Goal: Task Accomplishment & Management: Manage account settings

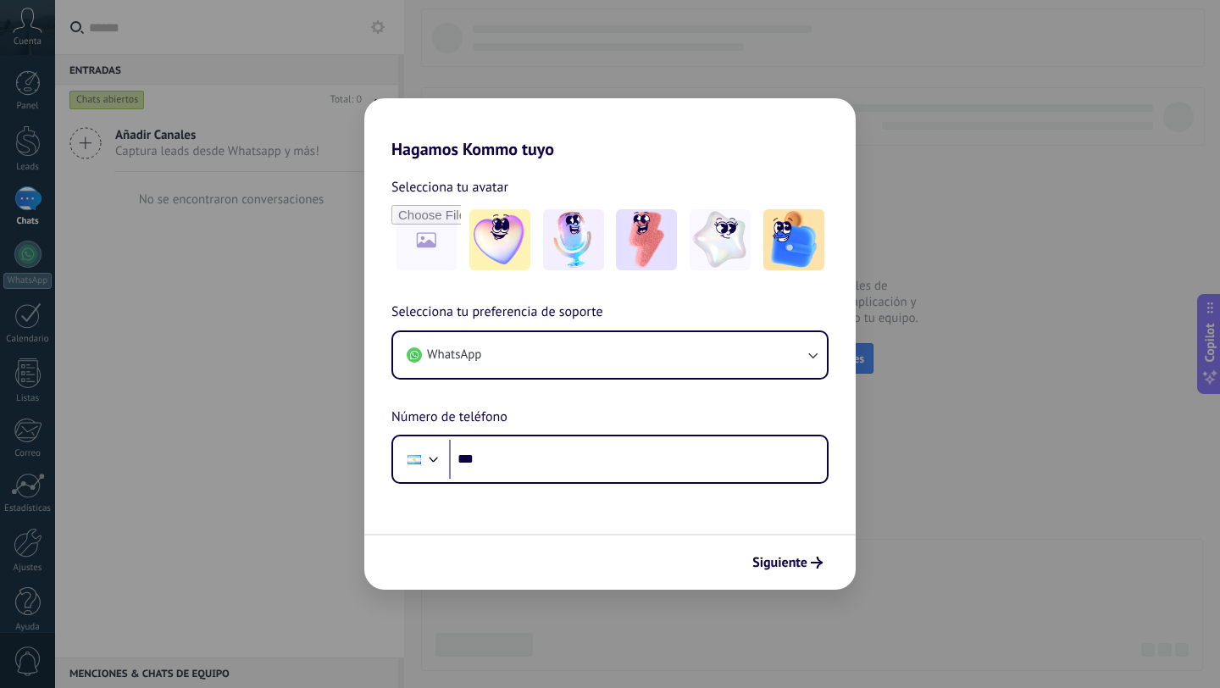
click at [1045, 284] on div "Hagamos Kommo tuyo Selecciona tu avatar Selecciona tu preferencia de soporte Wh…" at bounding box center [610, 344] width 1220 height 688
click at [1034, 314] on div "Hagamos Kommo tuyo Selecciona tu avatar Selecciona tu preferencia de soporte Wh…" at bounding box center [610, 344] width 1220 height 688
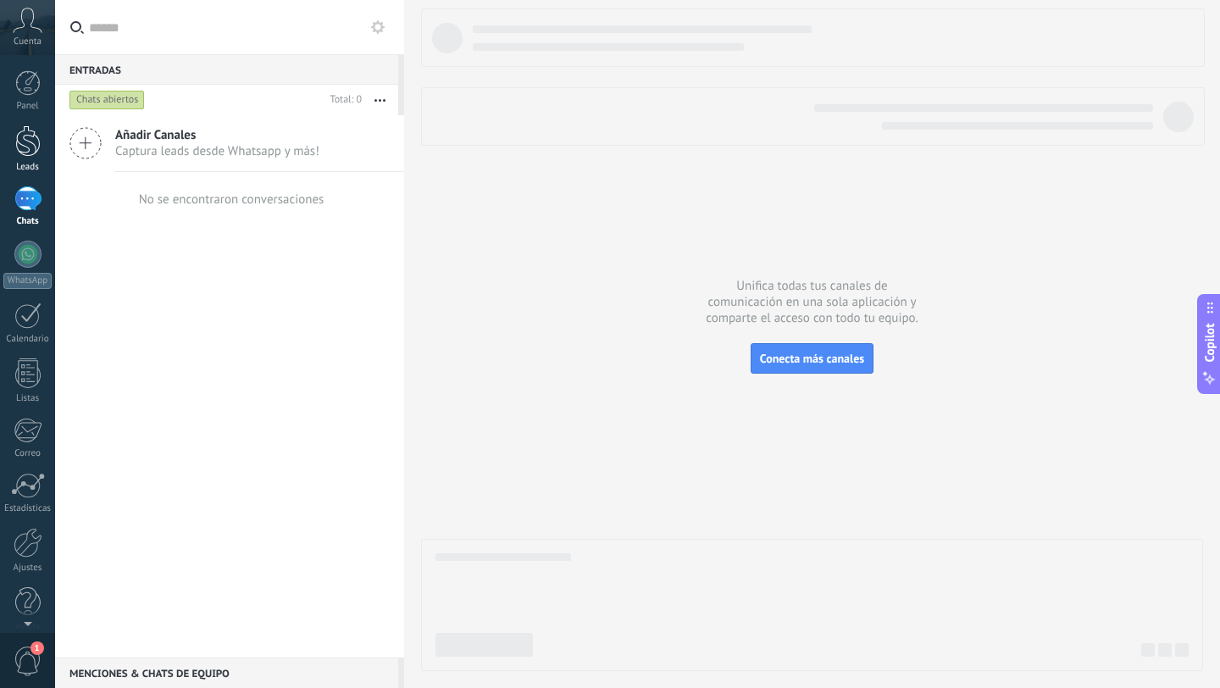
click at [23, 153] on div at bounding box center [27, 140] width 25 height 31
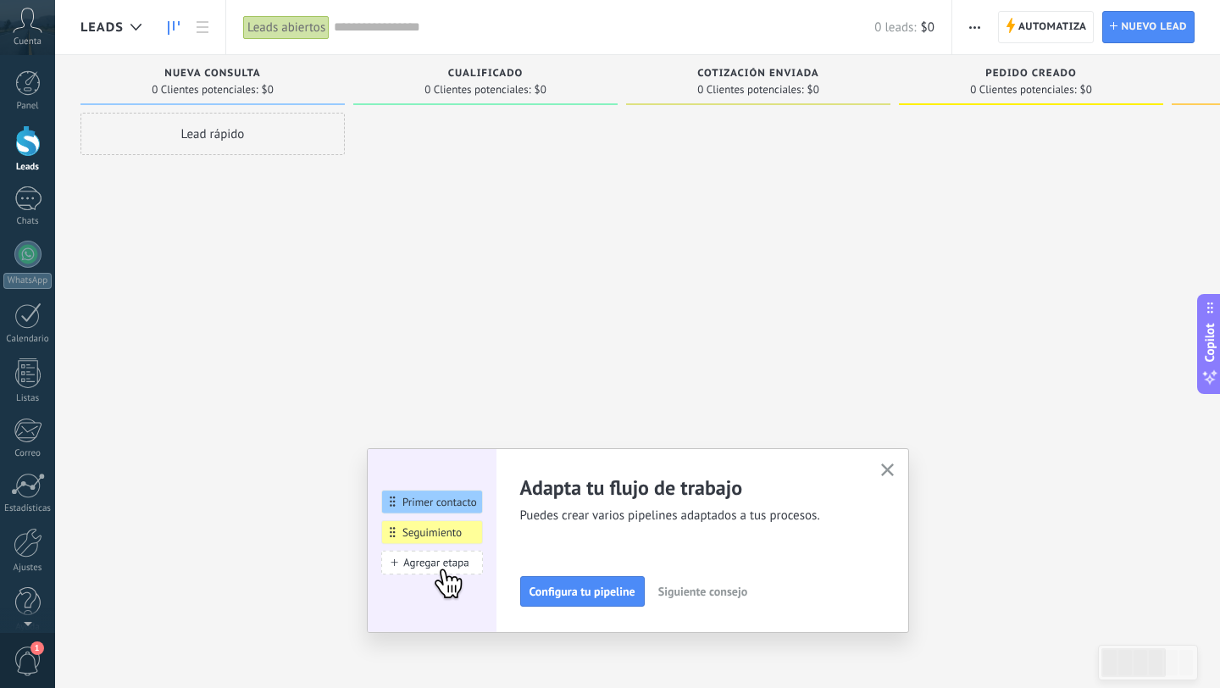
click at [809, 68] on span "Cotización enviada" at bounding box center [758, 74] width 122 height 12
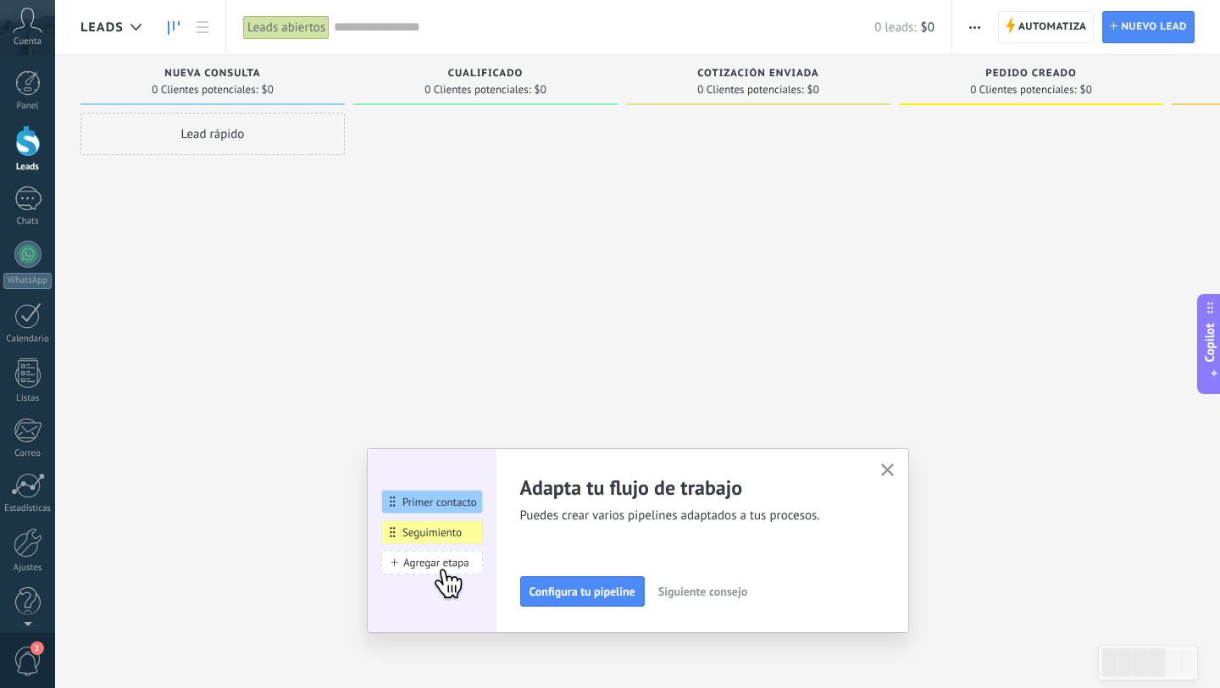
click at [800, 79] on span "Cotización enviada" at bounding box center [758, 74] width 122 height 12
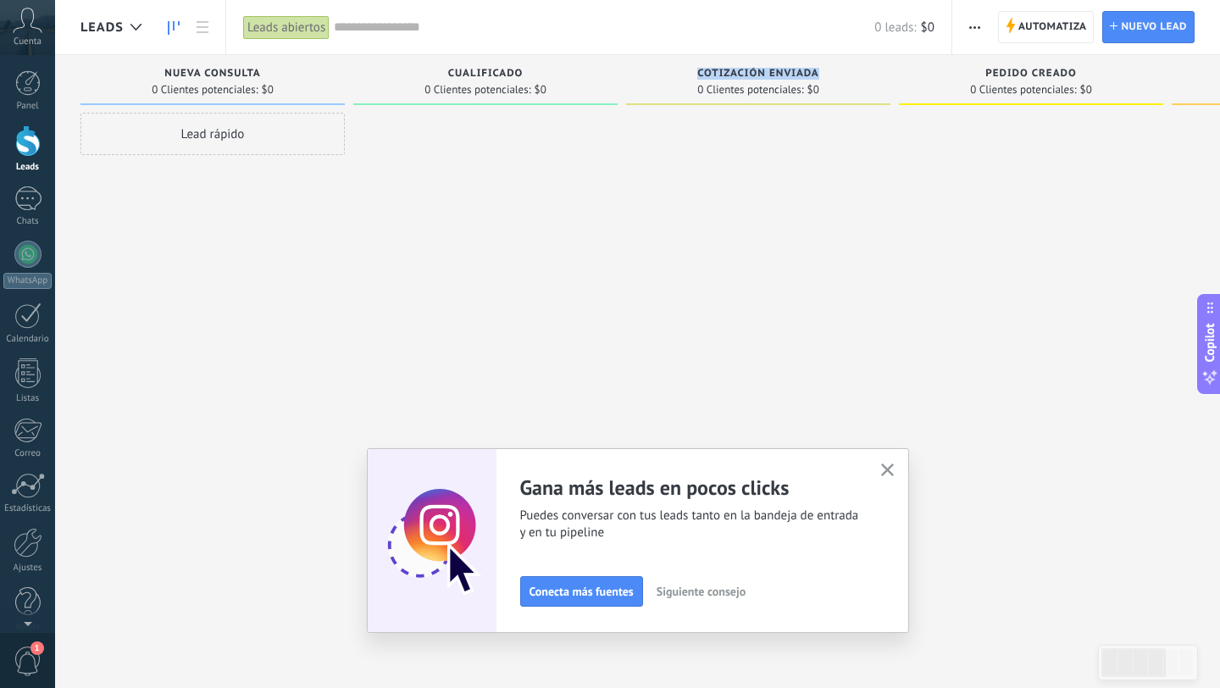
click at [788, 77] on span "Cotización enviada" at bounding box center [758, 74] width 122 height 12
click at [894, 469] on button "button" at bounding box center [887, 470] width 21 height 23
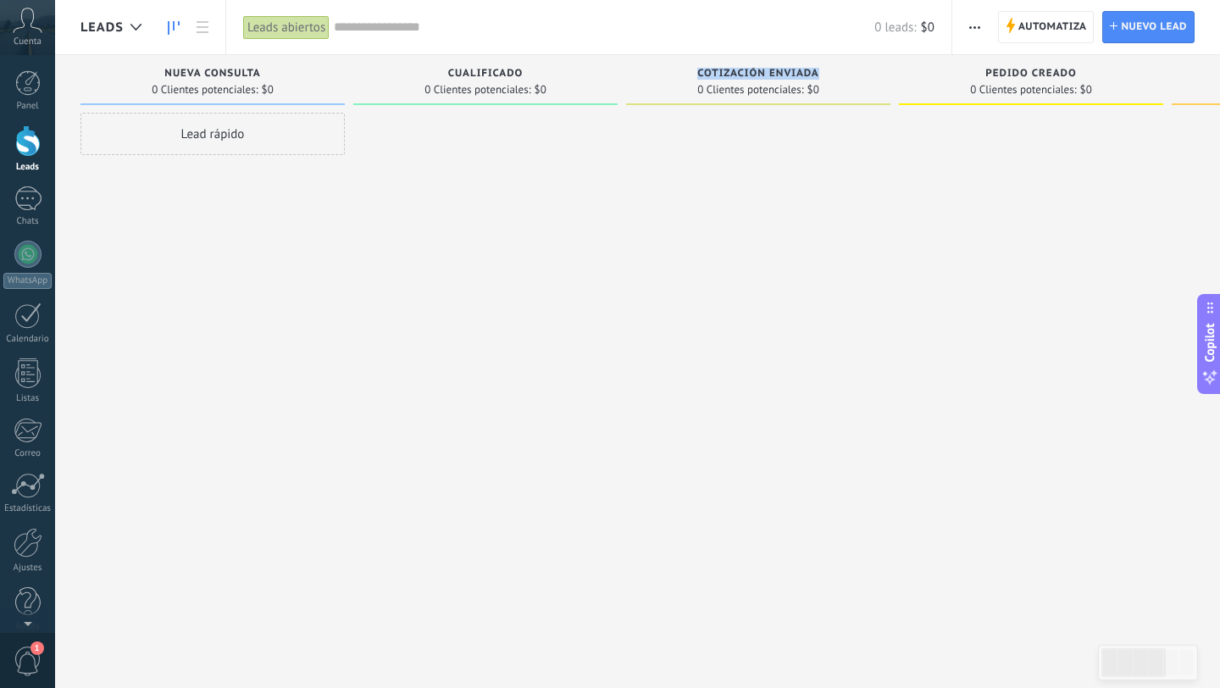
click at [982, 24] on button "button" at bounding box center [975, 27] width 25 height 32
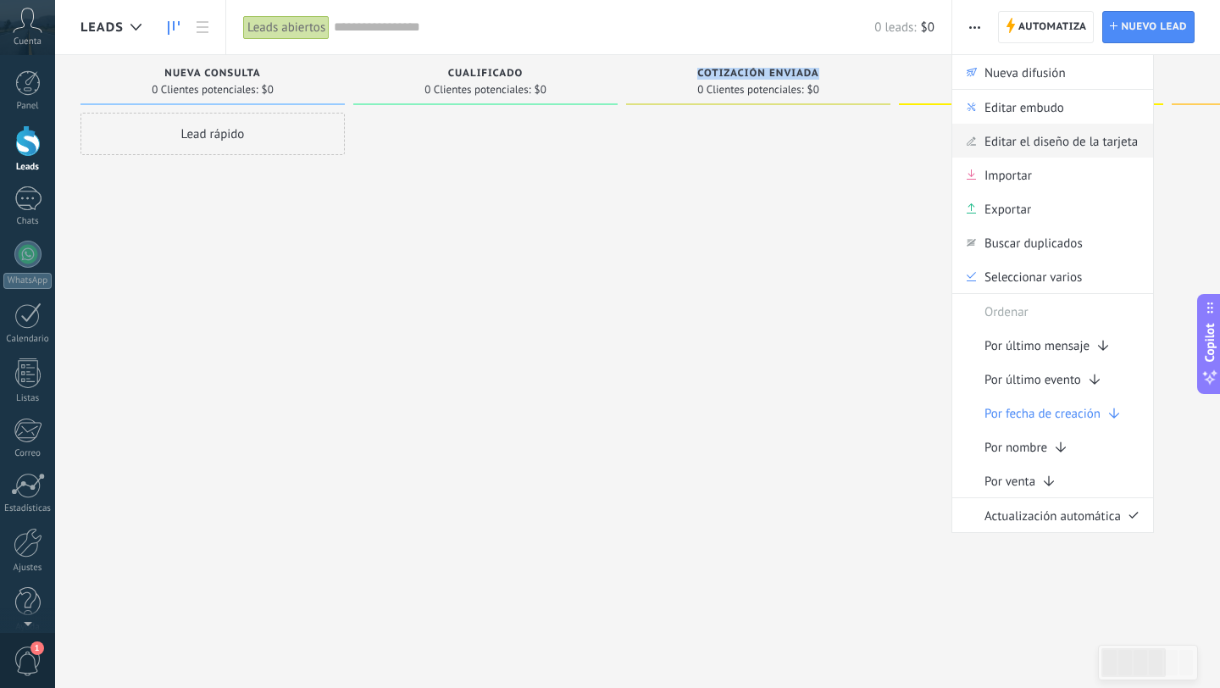
click at [1031, 143] on span "Editar el diseño de la tarjeta" at bounding box center [1061, 141] width 153 height 34
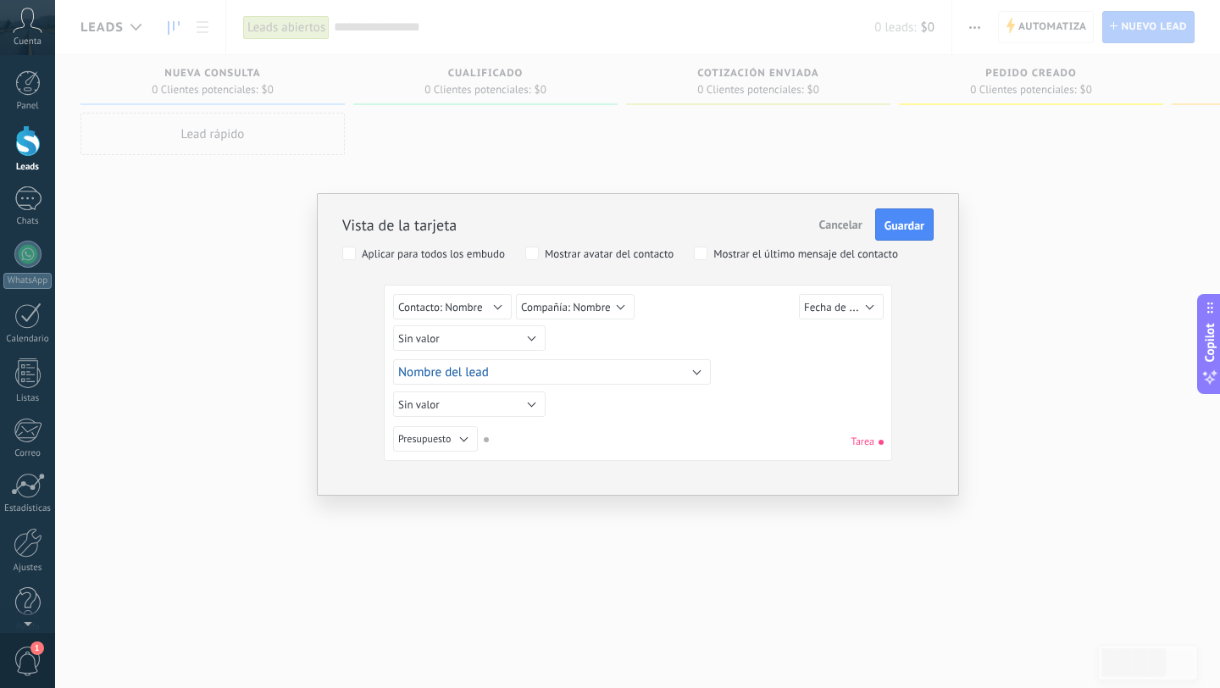
click at [917, 119] on div "Vista de la tarjeta Cancelar Guardar Aplicar para todos los embudo Mostrar avat…" at bounding box center [637, 344] width 1165 height 688
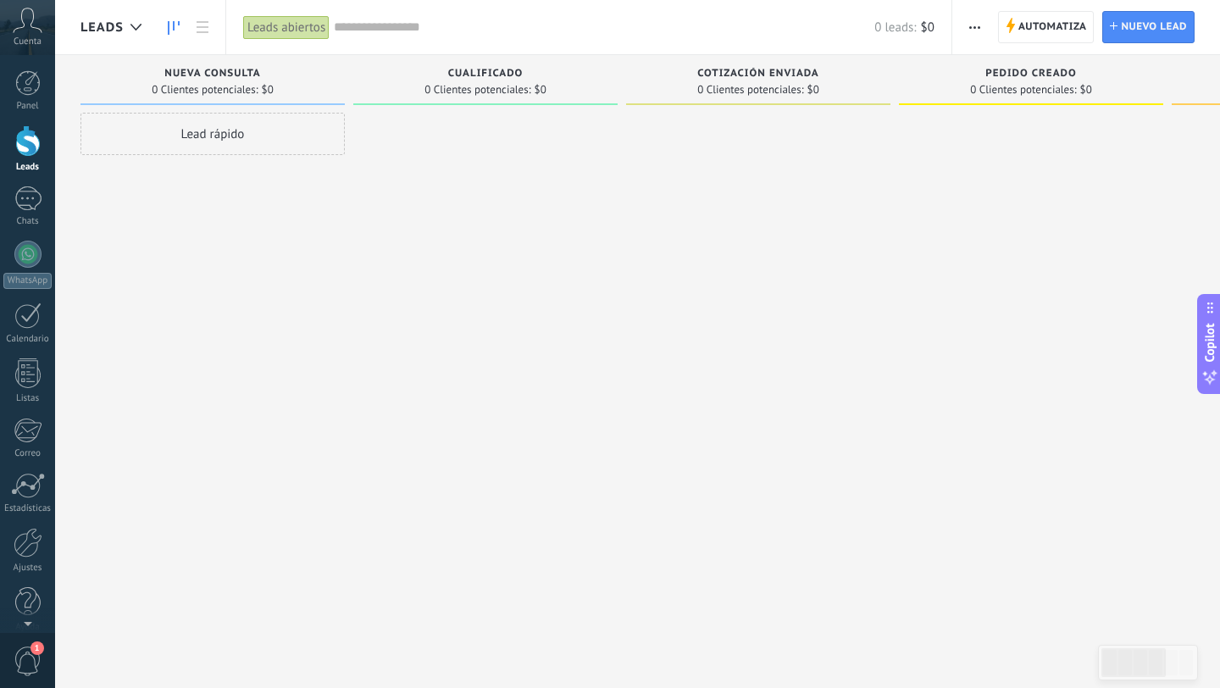
click at [980, 27] on use "button" at bounding box center [974, 27] width 11 height 3
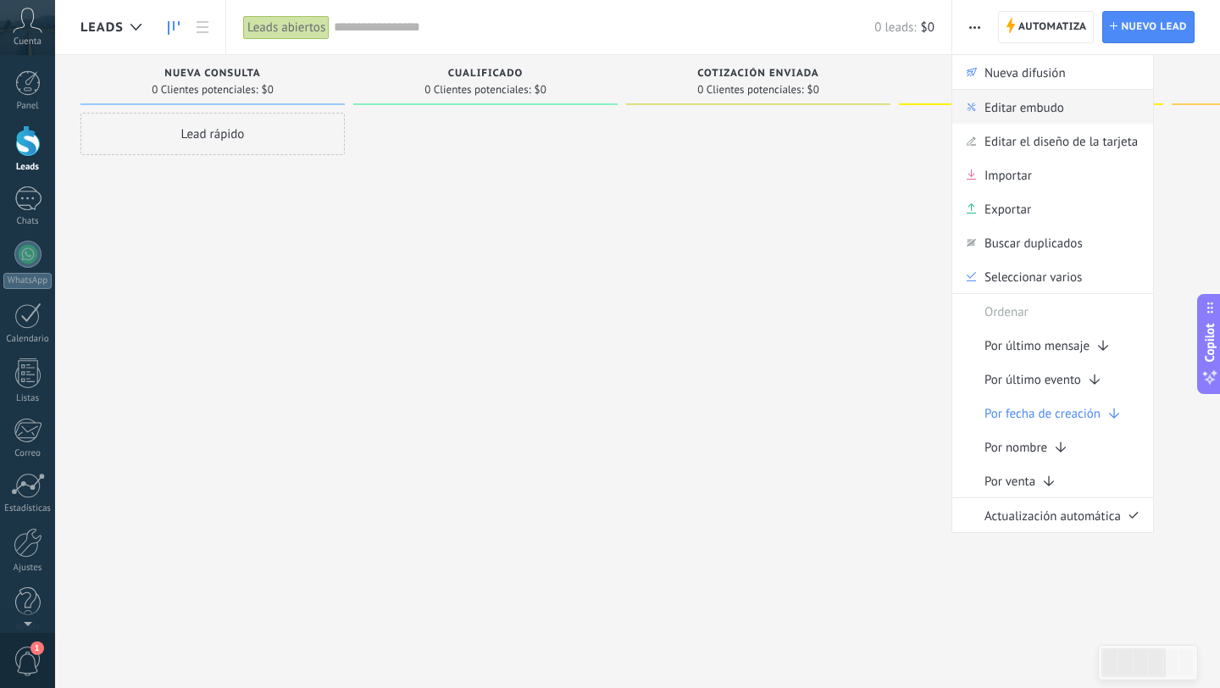
click at [1034, 109] on span "Editar embudo" at bounding box center [1025, 107] width 80 height 34
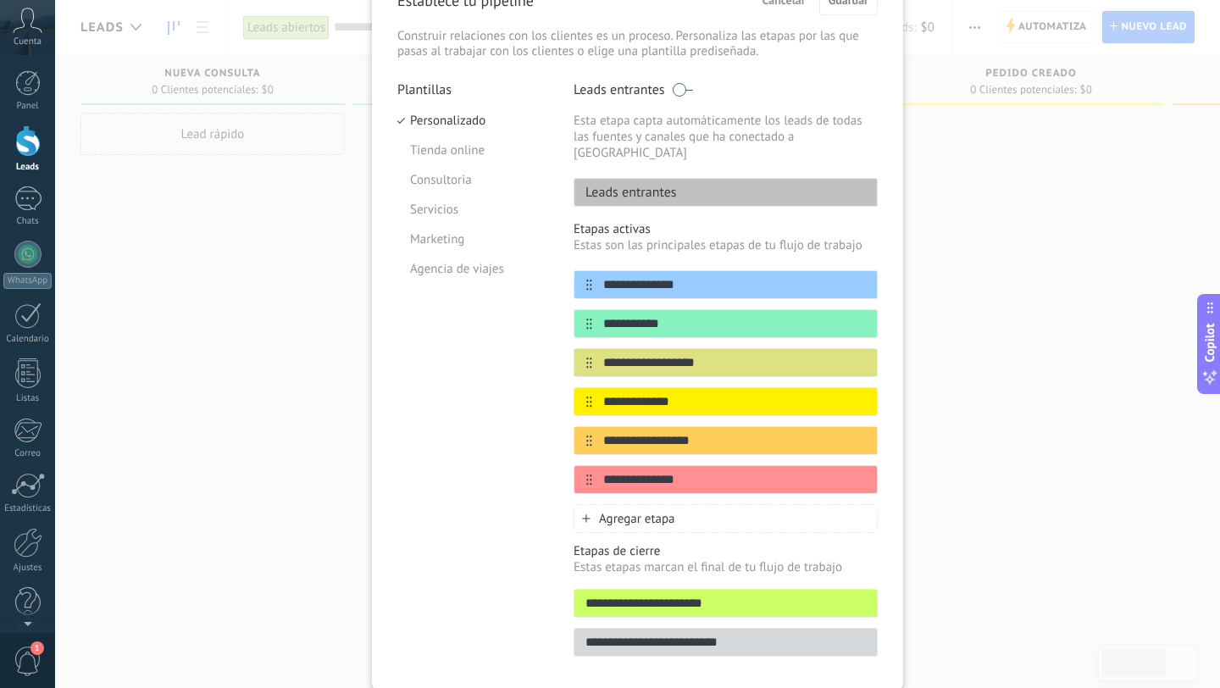
scroll to position [95, 0]
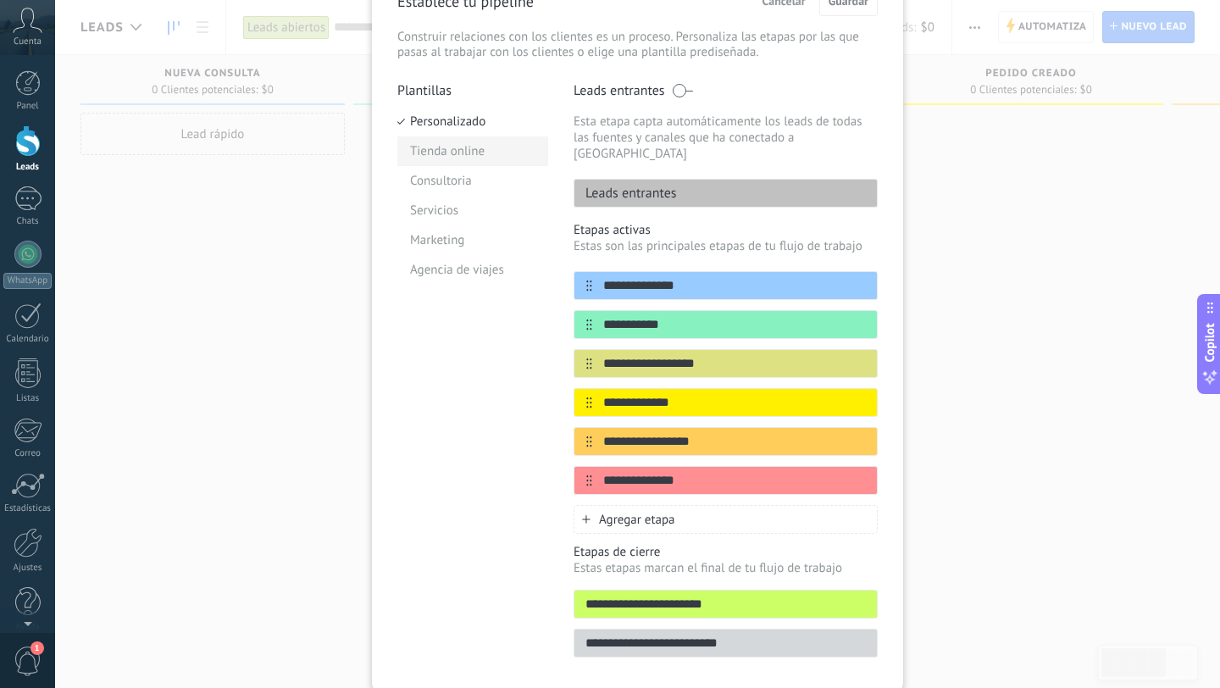
click at [470, 158] on li "Tienda online" at bounding box center [472, 151] width 151 height 30
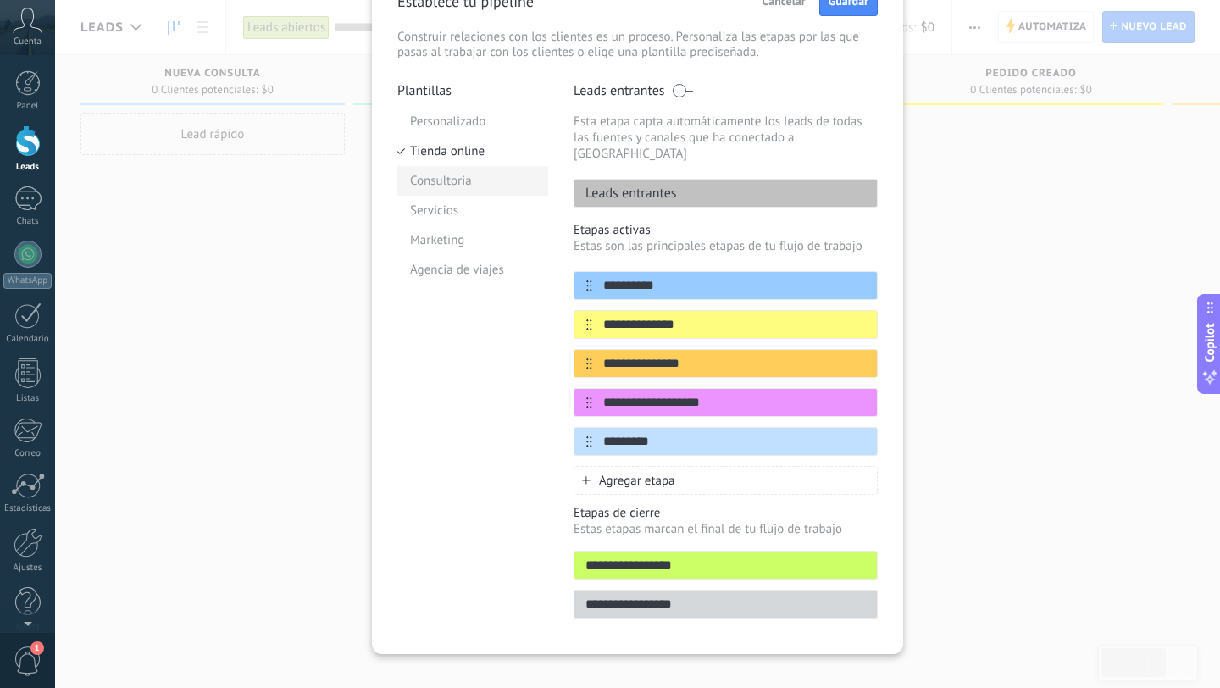
click at [464, 185] on li "Consultoria" at bounding box center [472, 181] width 151 height 30
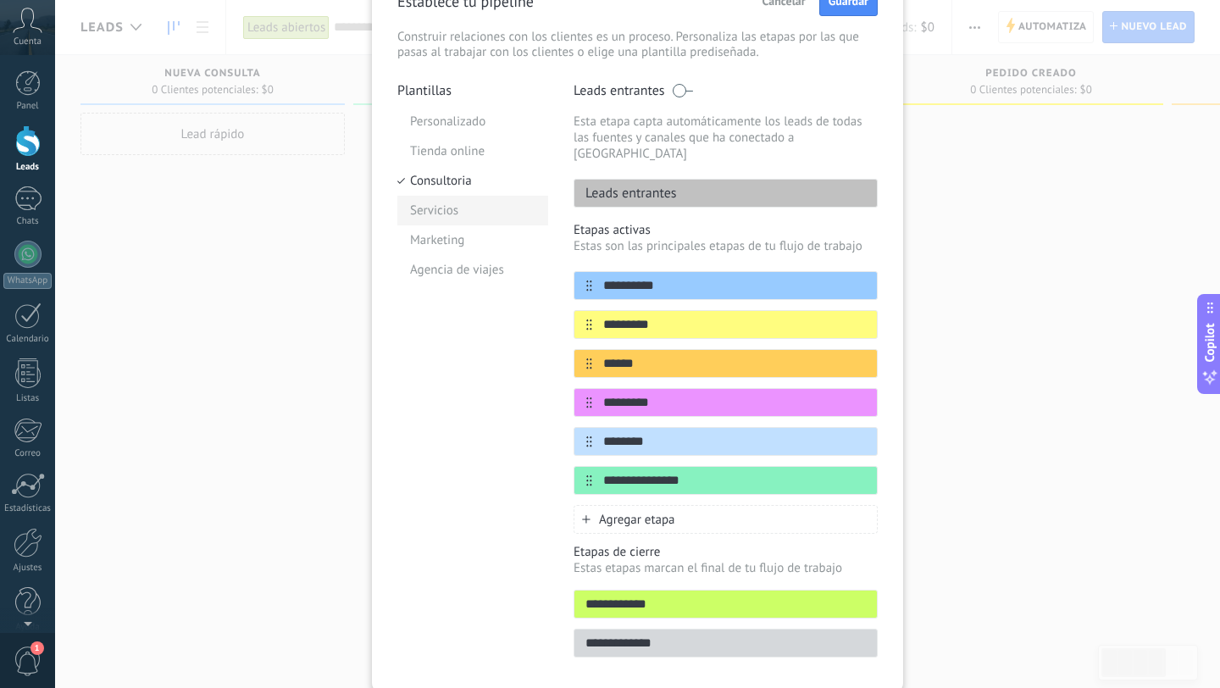
click at [462, 207] on li "Servicios" at bounding box center [472, 211] width 151 height 30
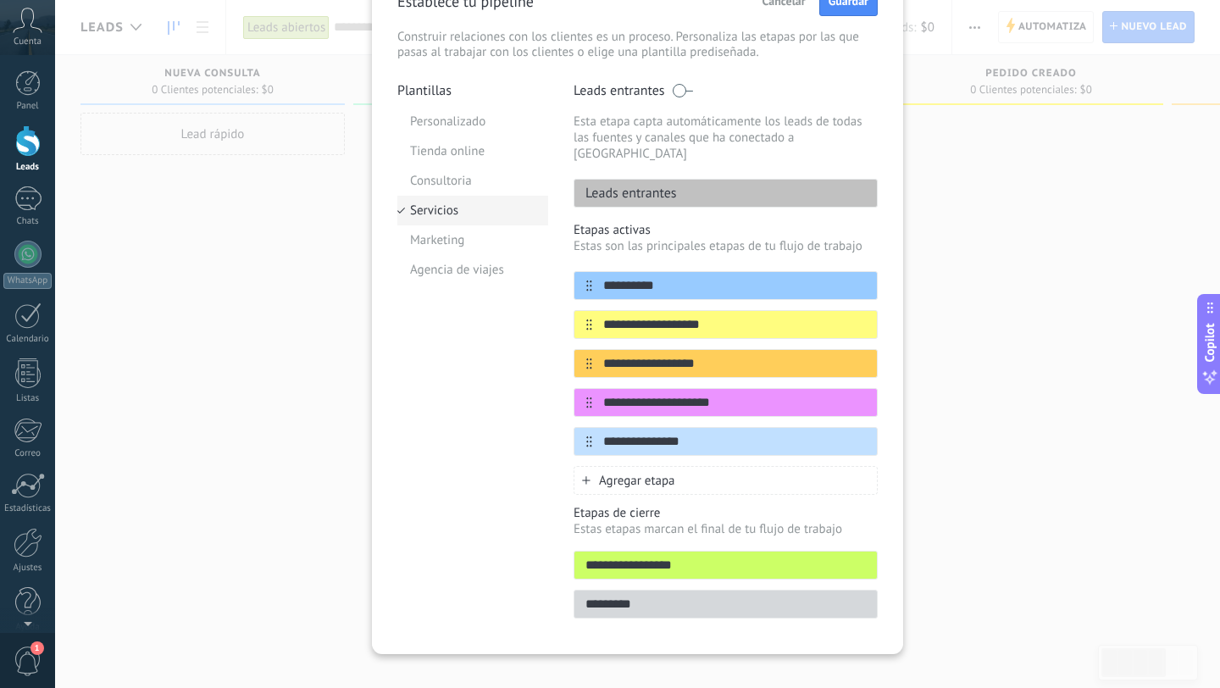
click at [461, 223] on li "Servicios" at bounding box center [472, 211] width 151 height 30
click at [459, 233] on li "Marketing" at bounding box center [472, 240] width 151 height 30
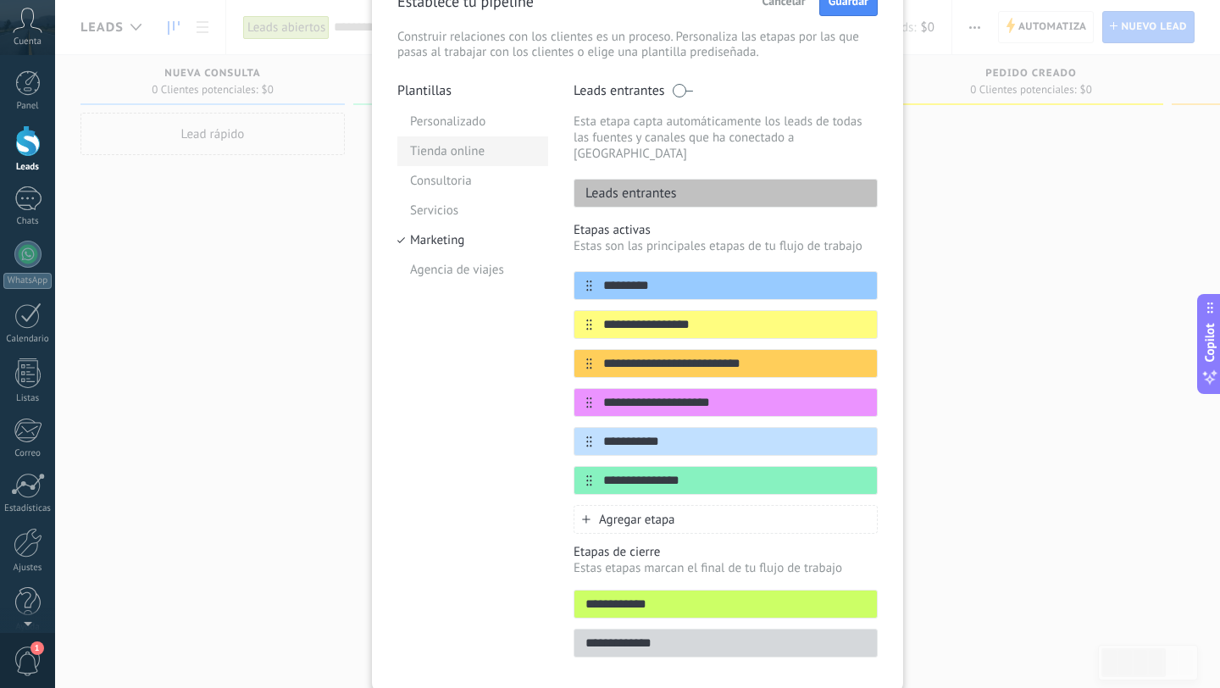
click at [462, 146] on li "Tienda online" at bounding box center [472, 151] width 151 height 30
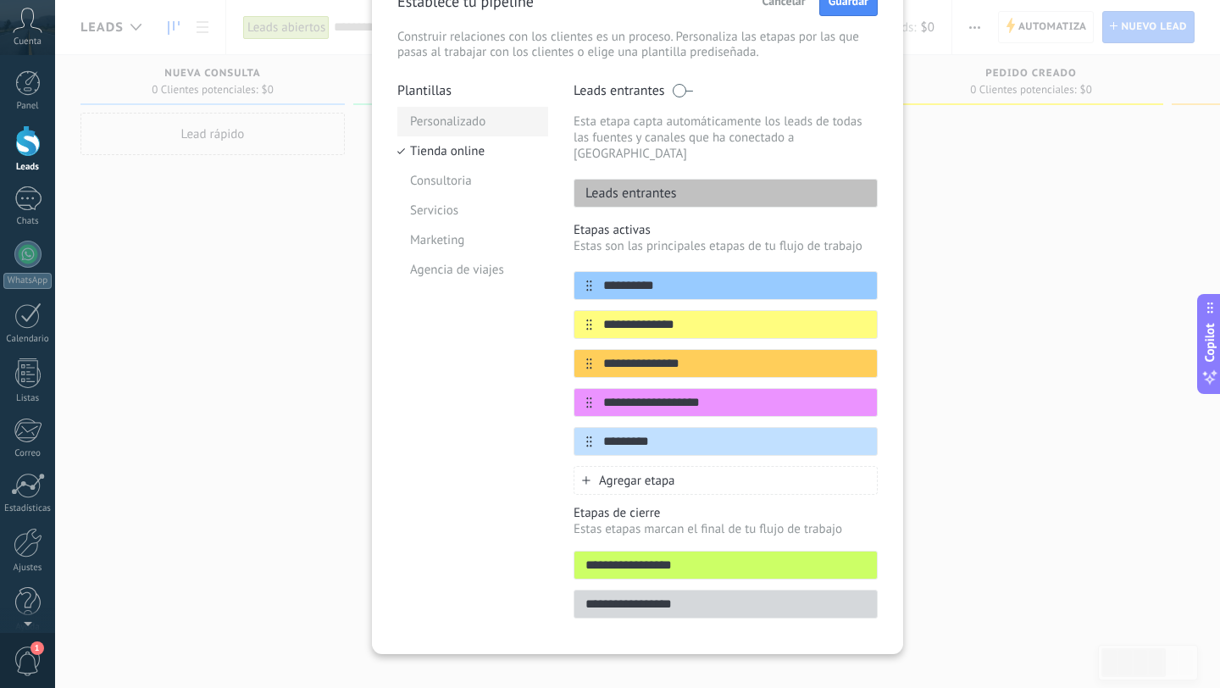
click at [462, 125] on li "Personalizado" at bounding box center [472, 122] width 151 height 30
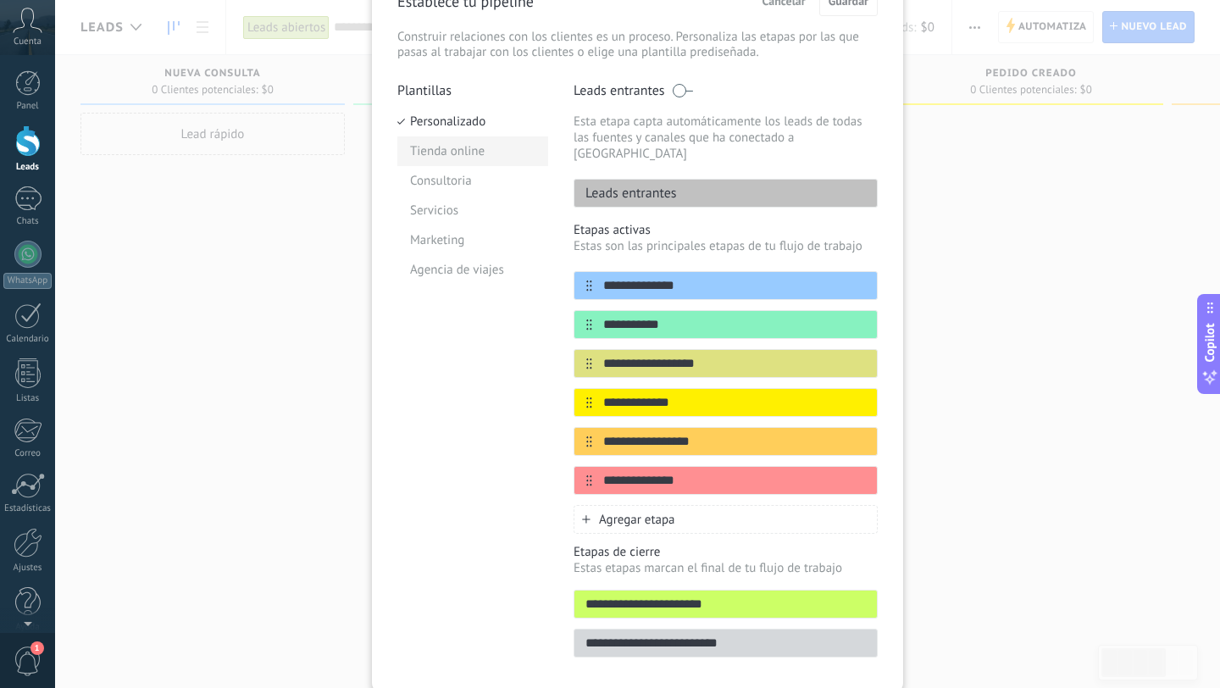
click at [458, 139] on li "Tienda online" at bounding box center [472, 151] width 151 height 30
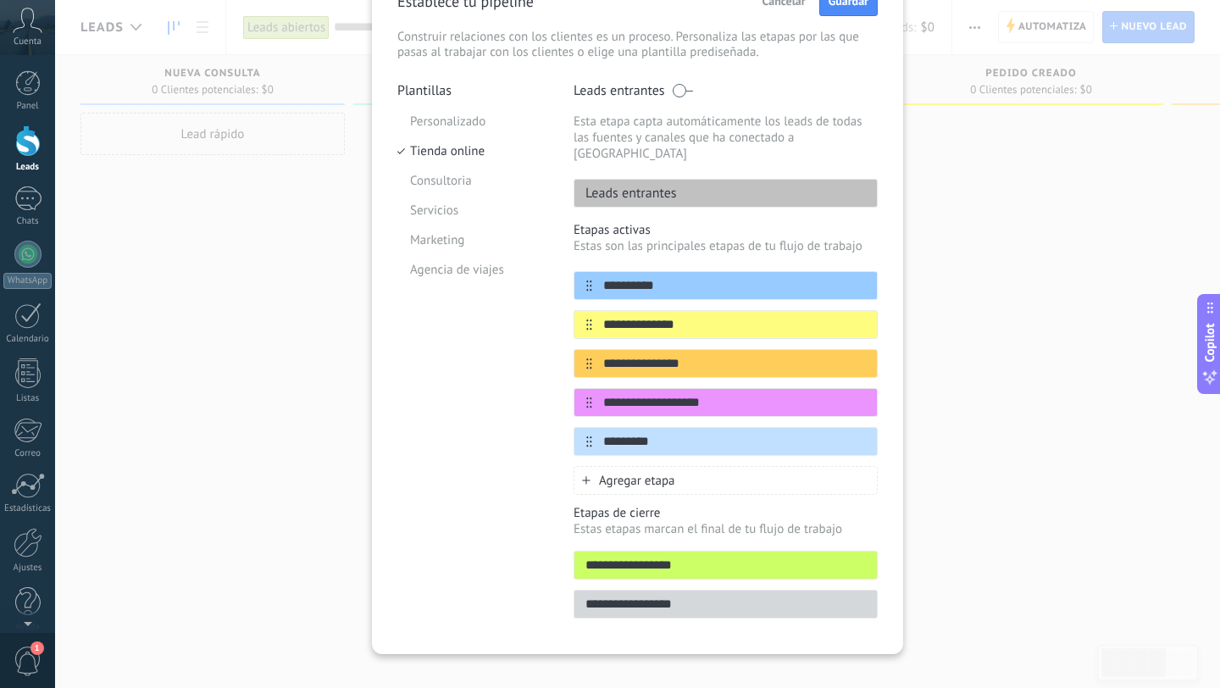
click at [950, 92] on div "**********" at bounding box center [637, 344] width 1165 height 688
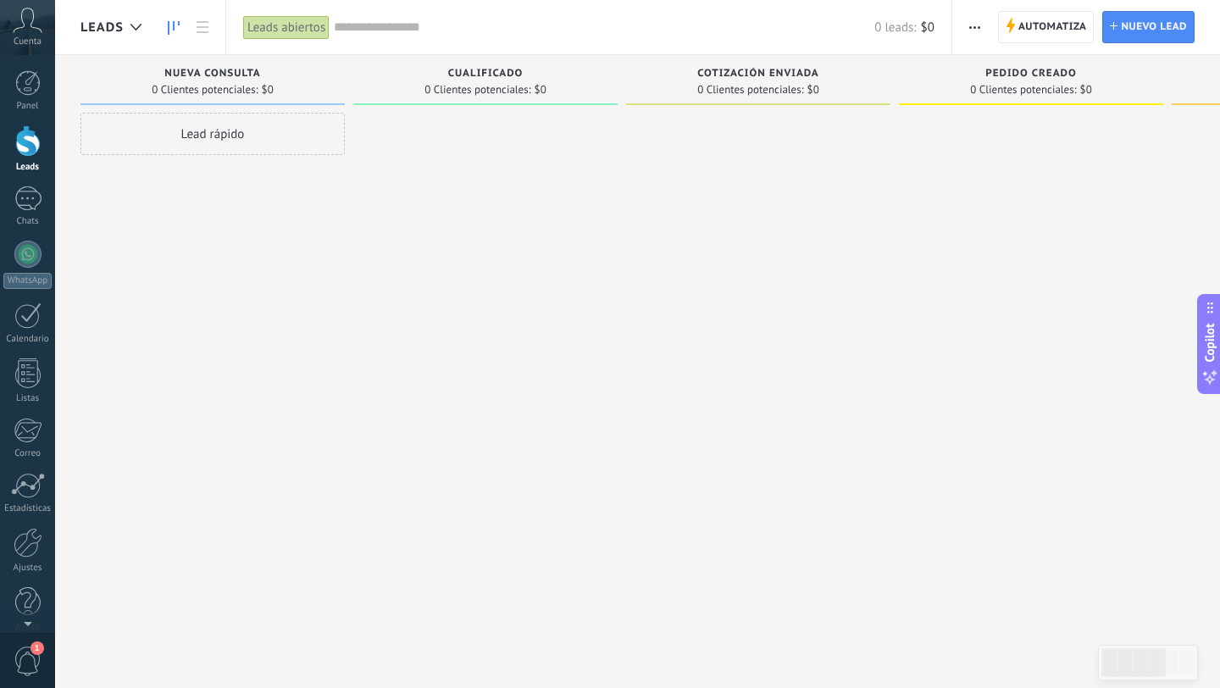
scroll to position [0, 0]
